Goal: Information Seeking & Learning: Learn about a topic

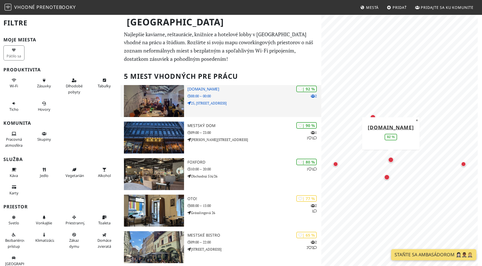
click at [143, 100] on img at bounding box center [154, 101] width 60 height 32
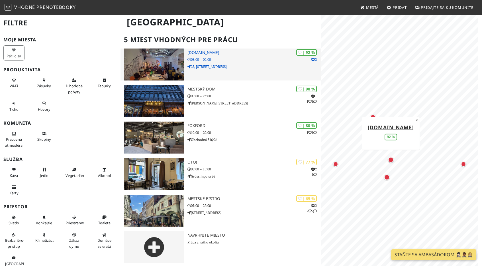
scroll to position [38, 0]
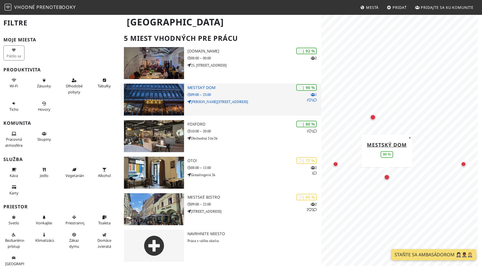
click at [160, 90] on img at bounding box center [154, 99] width 60 height 32
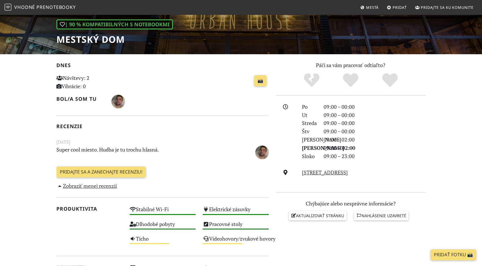
scroll to position [85, 0]
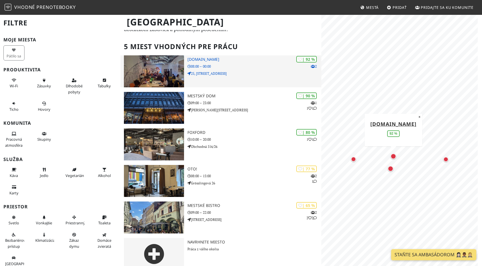
scroll to position [38, 0]
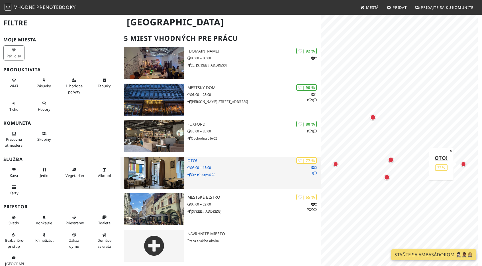
click at [150, 165] on img at bounding box center [154, 172] width 60 height 32
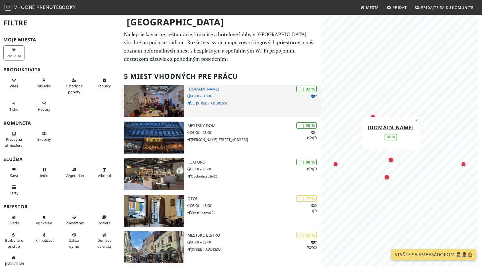
click at [157, 109] on img at bounding box center [154, 101] width 60 height 32
